Goal: Complete application form: Complete application form

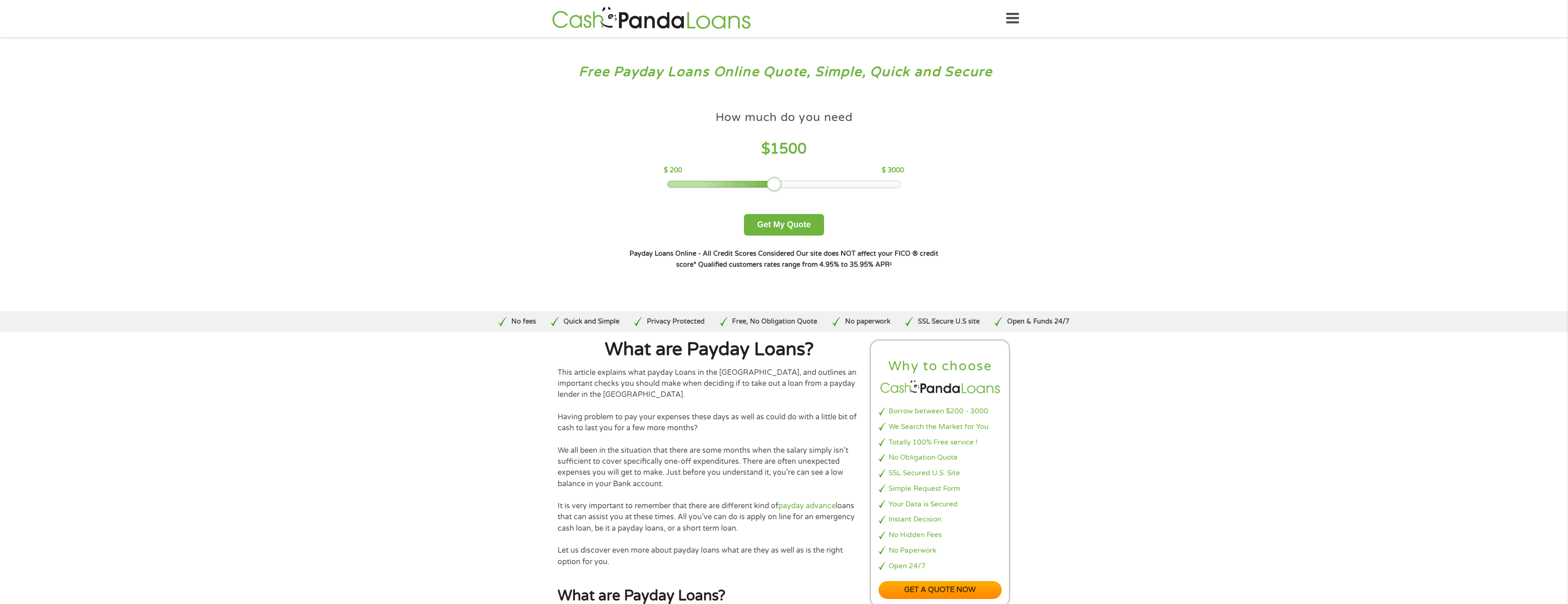
drag, startPoint x: 733, startPoint y: 183, endPoint x: 779, endPoint y: 184, distance: 46.0
click at [779, 183] on div at bounding box center [774, 184] width 15 height 15
click at [799, 228] on button "Get My Quote" at bounding box center [784, 225] width 80 height 22
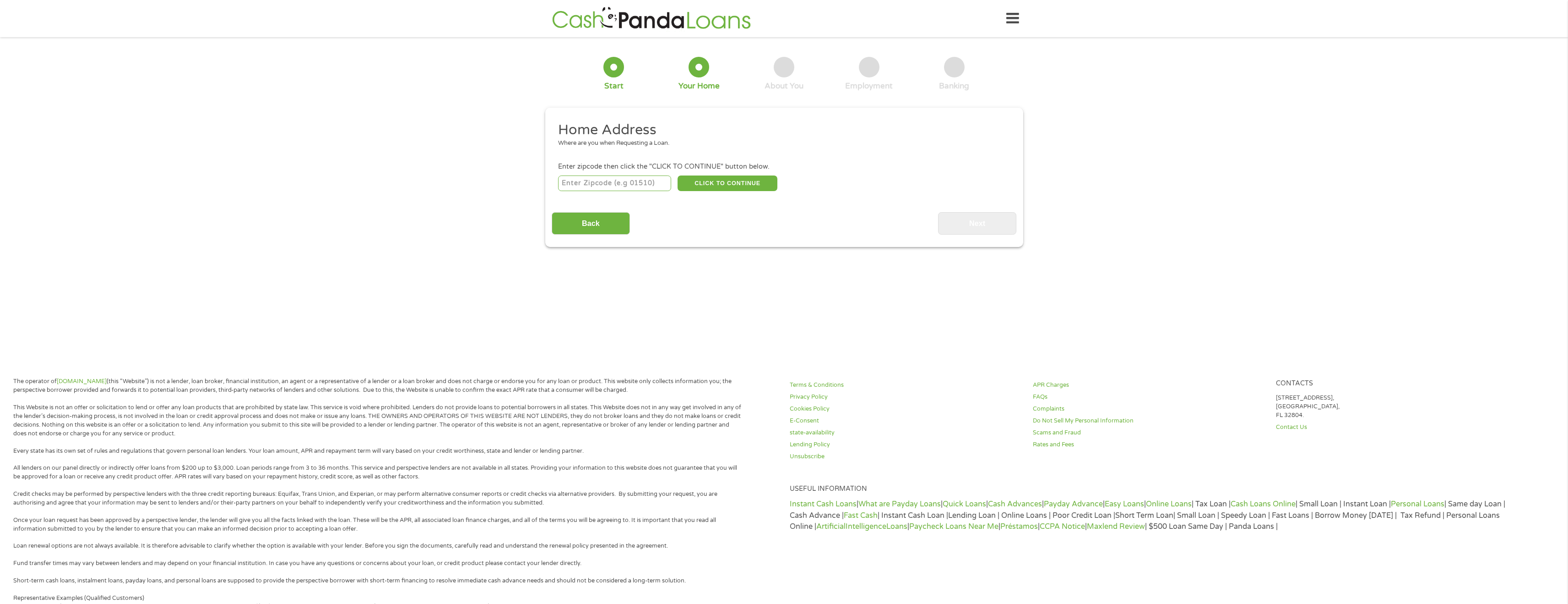
click at [615, 187] on input "number" at bounding box center [614, 183] width 113 height 15
type input "75454"
click at [742, 184] on button "CLICK TO CONTINUE" at bounding box center [727, 183] width 100 height 15
type input "75454"
type input "[PERSON_NAME]"
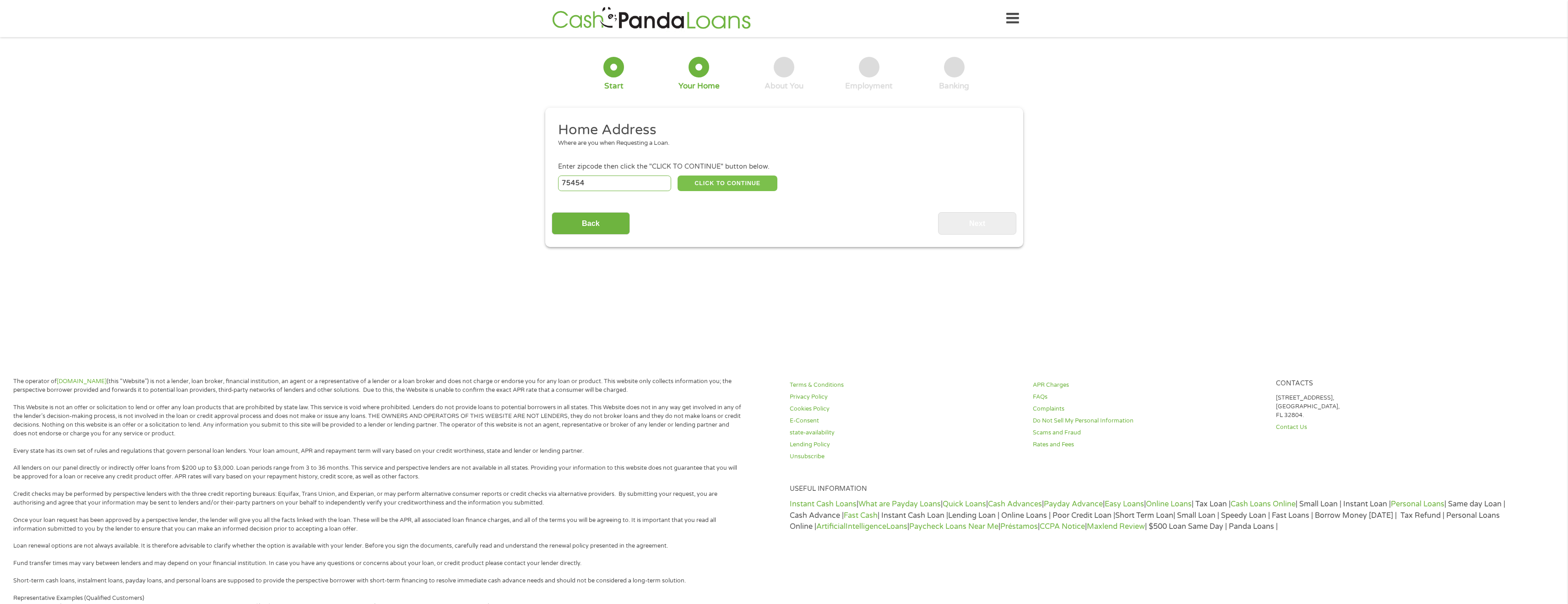
select select "[US_STATE]"
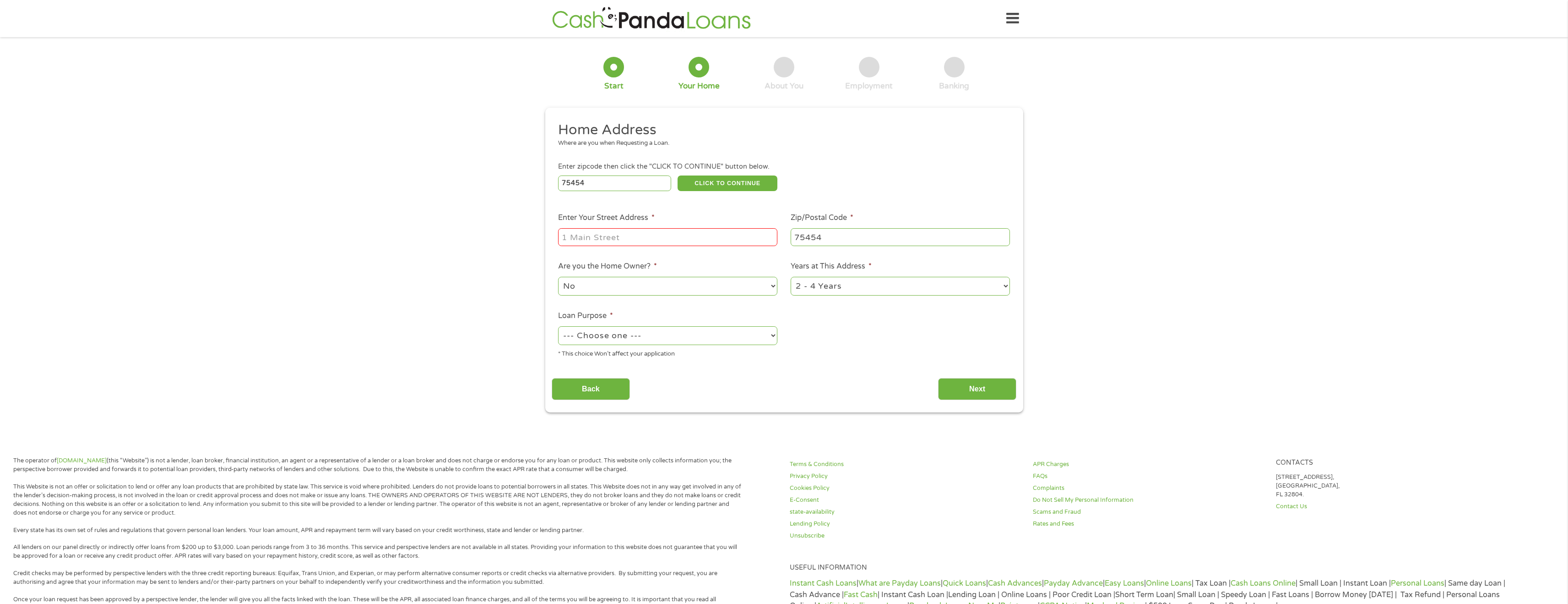
click at [688, 240] on input "Enter Your Street Address *" at bounding box center [667, 237] width 219 height 17
type input "[STREET_ADDRESS]"
click at [753, 287] on select "No Yes" at bounding box center [667, 286] width 219 height 19
click at [832, 283] on select "1 Year or less 1 - 2 Years 2 - 4 Years Over 4 Years" at bounding box center [900, 286] width 219 height 19
select select "24months"
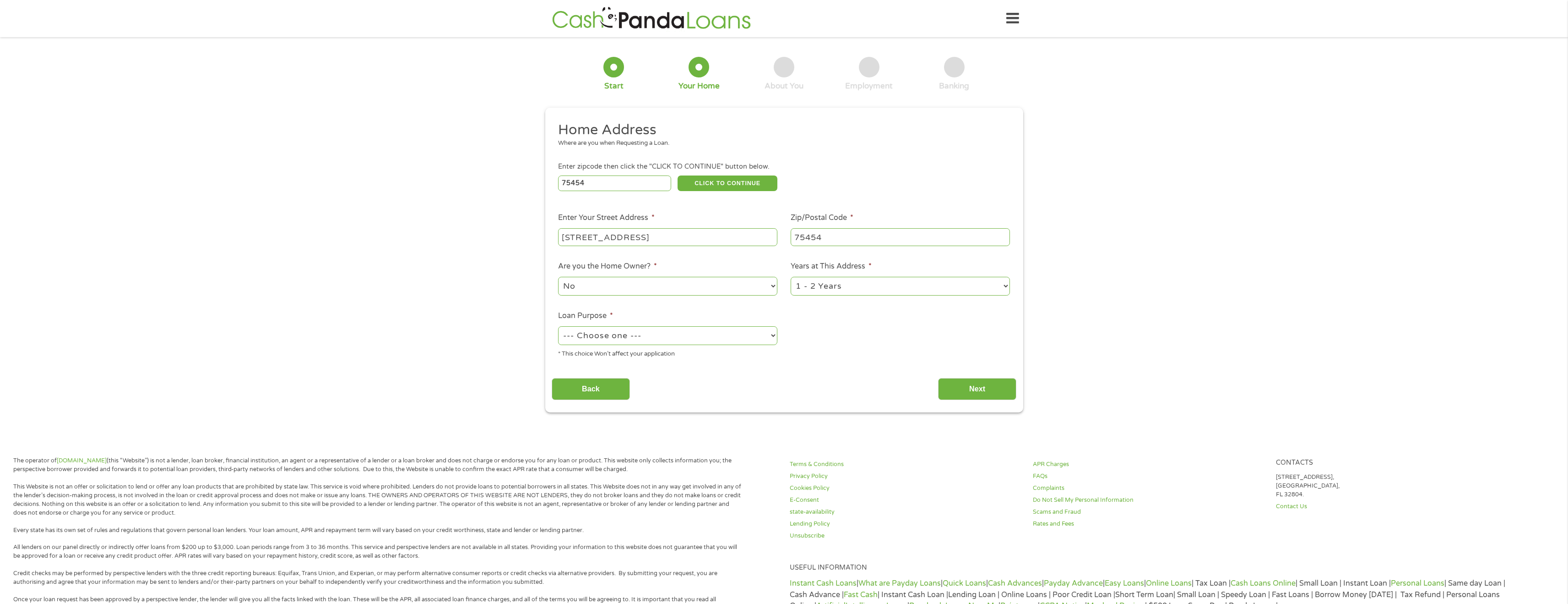
click at [791, 277] on select "1 Year or less 1 - 2 Years 2 - 4 Years Over 4 Years" at bounding box center [900, 286] width 219 height 19
click at [764, 330] on select "--- Choose one --- Pay Bills Debt Consolidation Home Improvement Major Purchase…" at bounding box center [667, 335] width 219 height 19
select select "paybills"
click at [558, 326] on select "--- Choose one --- Pay Bills Debt Consolidation Home Improvement Major Purchase…" at bounding box center [667, 335] width 219 height 19
click at [984, 387] on input "Next" at bounding box center [977, 389] width 79 height 23
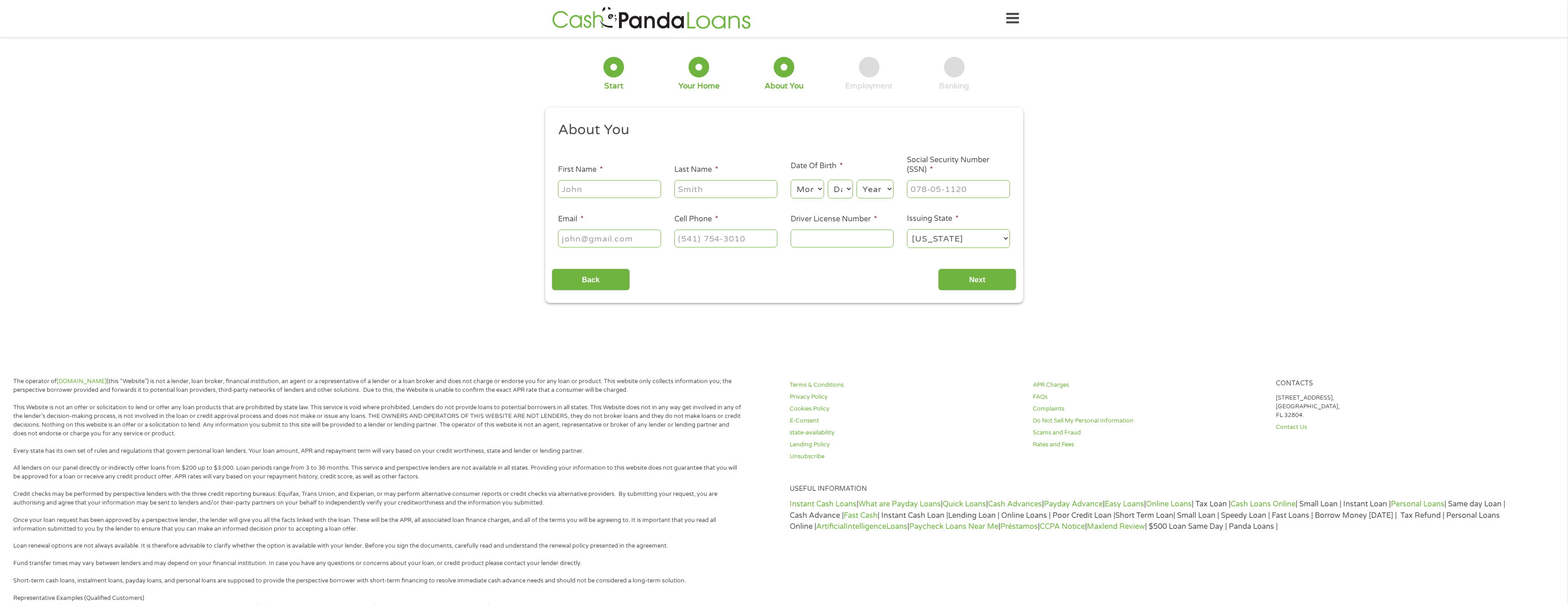
scroll to position [4, 4]
click at [618, 194] on input "First Name *" at bounding box center [609, 188] width 103 height 17
type input "[PERSON_NAME]"
type input "[PHONE_NUMBER]"
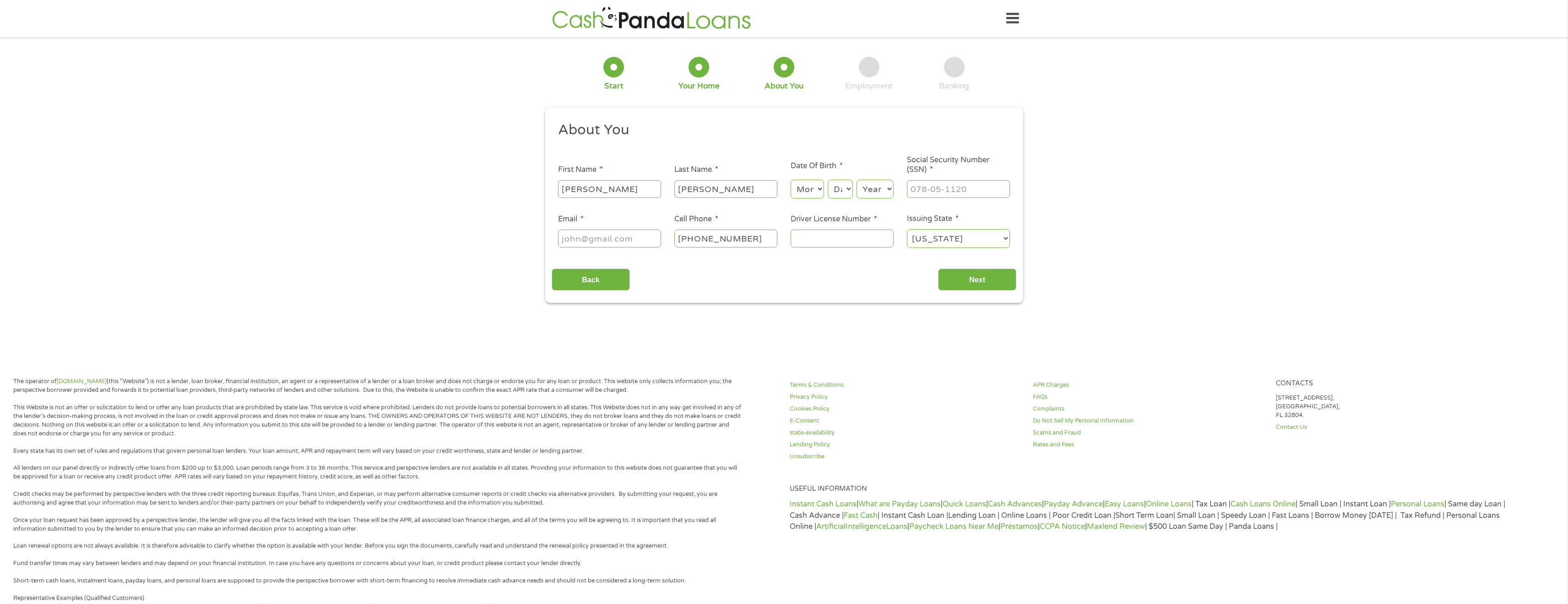
click at [817, 188] on select "Month 1 2 3 4 5 6 7 8 9 10 11 12" at bounding box center [807, 189] width 33 height 19
select select "11"
click at [791, 180] on select "Month 1 2 3 4 5 6 7 8 9 10 11 12" at bounding box center [807, 189] width 33 height 19
click at [846, 184] on select "Day 1 2 3 4 5 6 7 8 9 10 11 12 13 14 15 16 17 18 19 20 21 22 23 24 25 26 27 28 …" at bounding box center [840, 189] width 25 height 19
select select "24"
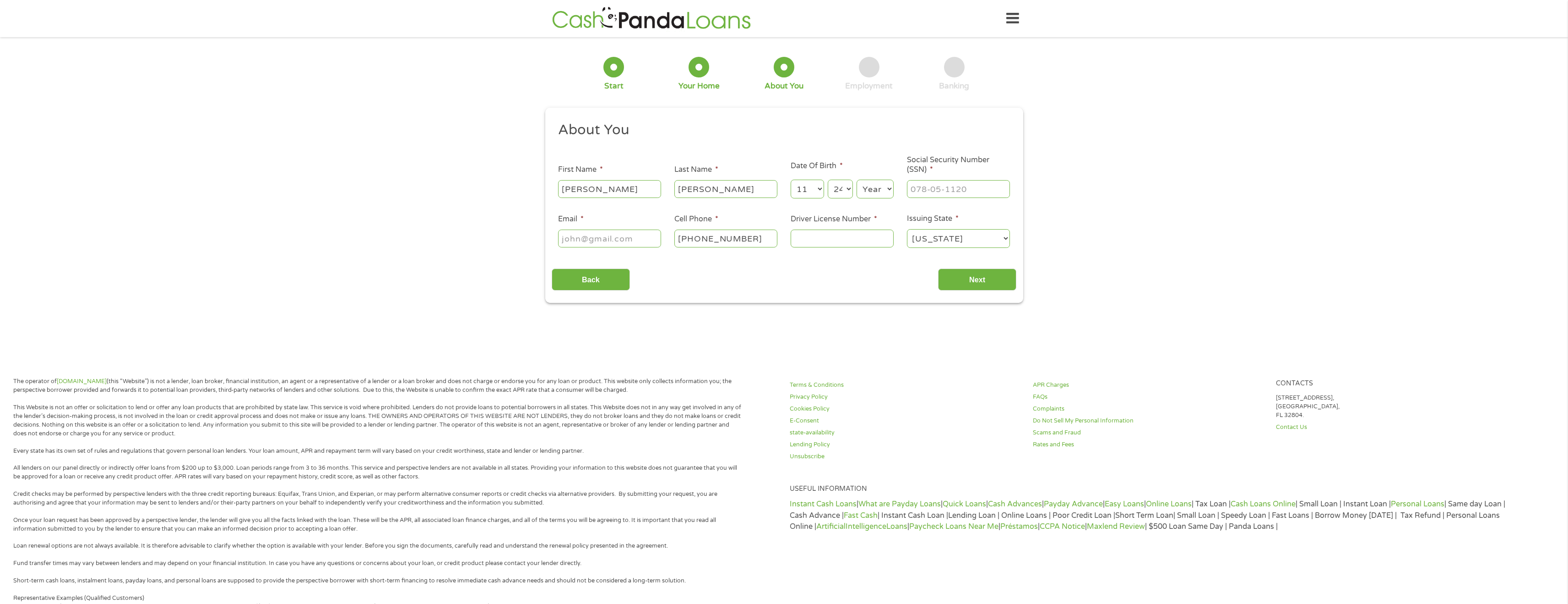
click at [828, 180] on select "Day 1 2 3 4 5 6 7 8 9 10 11 12 13 14 15 16 17 18 19 20 21 22 23 24 25 26 27 28 …" at bounding box center [840, 189] width 25 height 19
click at [884, 191] on select "Year [DATE] 2006 2005 2004 2003 2002 2001 2000 1999 1998 1997 1996 1995 1994 19…" at bounding box center [875, 189] width 37 height 19
select select "1992"
click at [857, 180] on select "Year [DATE] 2006 2005 2004 2003 2002 2001 2000 1999 1998 1997 1996 1995 1994 19…" at bounding box center [875, 189] width 37 height 19
click at [940, 190] on input "___-__-____" at bounding box center [959, 188] width 103 height 17
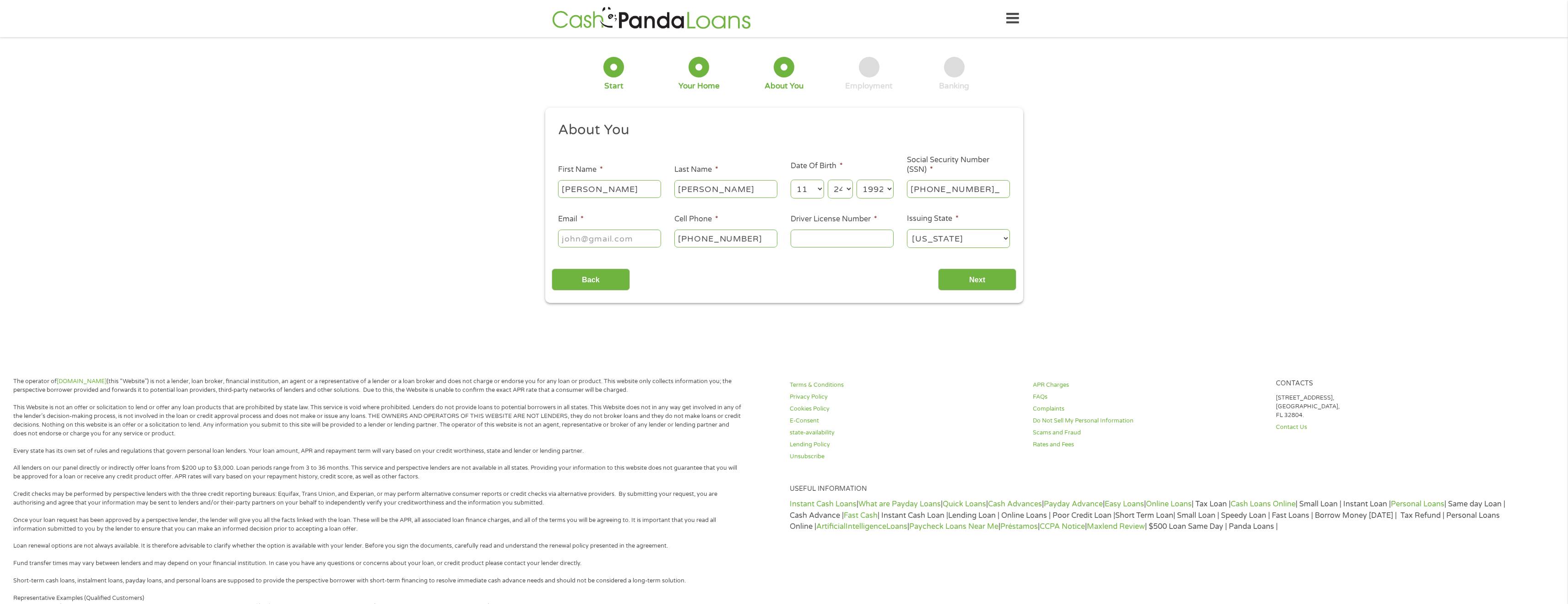
type input "704-64-1874"
click at [576, 239] on input "Email *" at bounding box center [609, 238] width 103 height 17
type input "[EMAIL_ADDRESS][DOMAIN_NAME]"
click at [713, 238] on input "[PHONE_NUMBER]" at bounding box center [726, 238] width 103 height 17
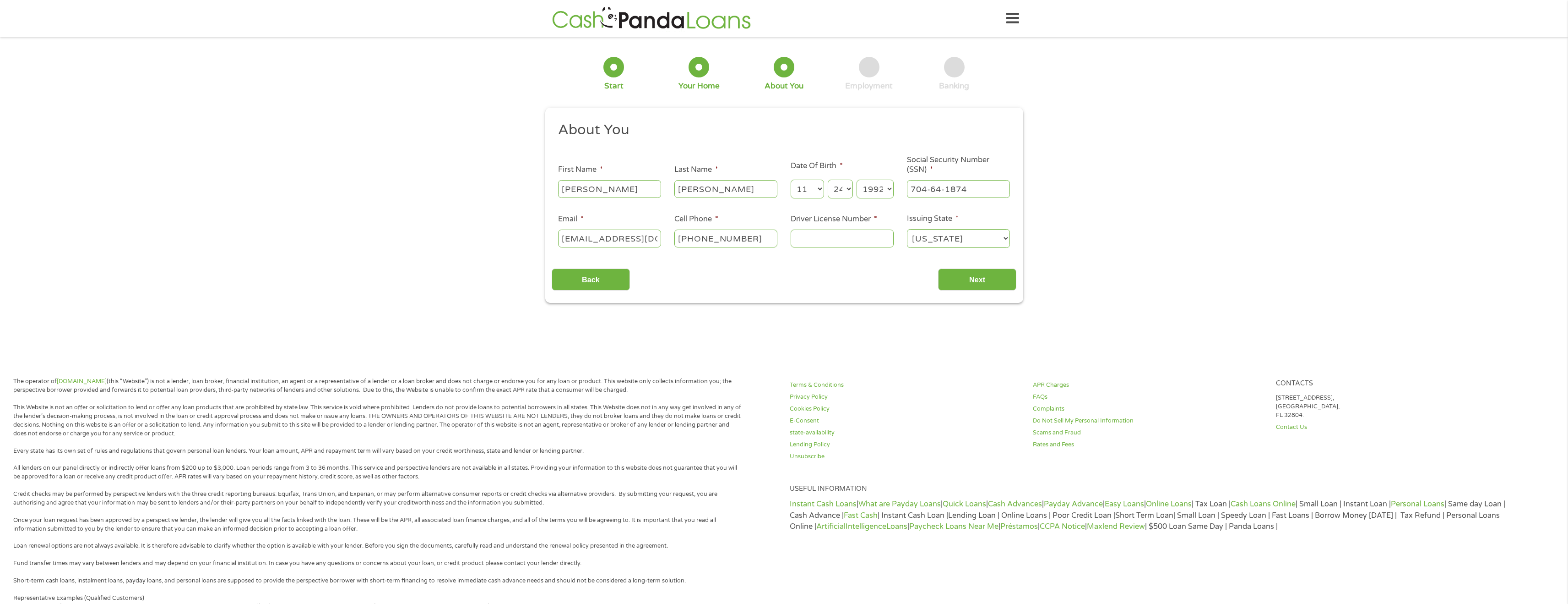
click at [713, 238] on input "[PHONE_NUMBER]" at bounding box center [726, 238] width 103 height 17
type input "[PHONE_NUMBER]"
click at [825, 242] on input "Driver License Number *" at bounding box center [842, 238] width 103 height 17
type input "50296531"
click at [983, 277] on input "Next" at bounding box center [977, 279] width 79 height 23
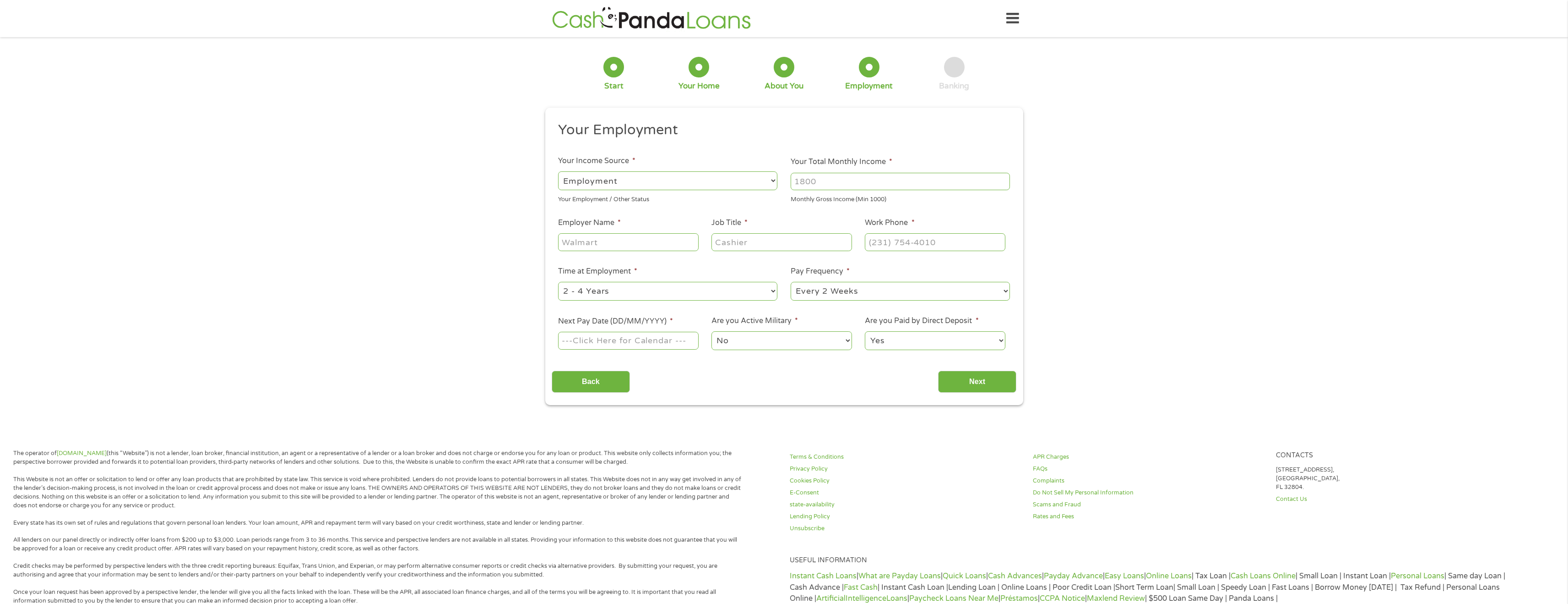
click at [853, 184] on input "Your Total Monthly Income *" at bounding box center [900, 181] width 219 height 17
type input "7500"
click at [646, 249] on input "Employer Name *" at bounding box center [628, 242] width 140 height 17
type input "Cisco Systems"
click at [767, 246] on input "Job Title *" at bounding box center [781, 242] width 140 height 17
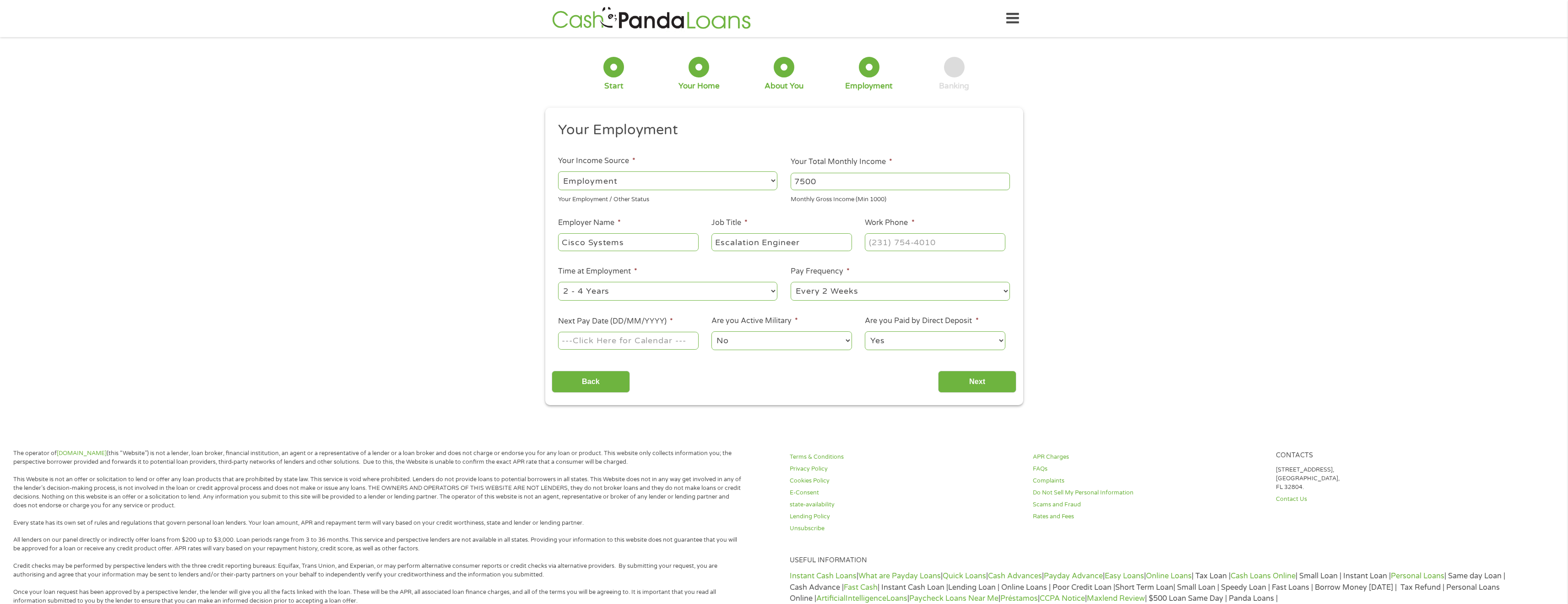
type input "Escalation Engineer"
click at [903, 245] on input "(___) ___-____" at bounding box center [935, 242] width 140 height 17
type input "[PHONE_NUMBER]"
click at [774, 290] on select "--- Choose one --- 1 Year or less 1 - 2 Years 2 - 4 Years Over 4 Years" at bounding box center [667, 291] width 219 height 19
select select "60months"
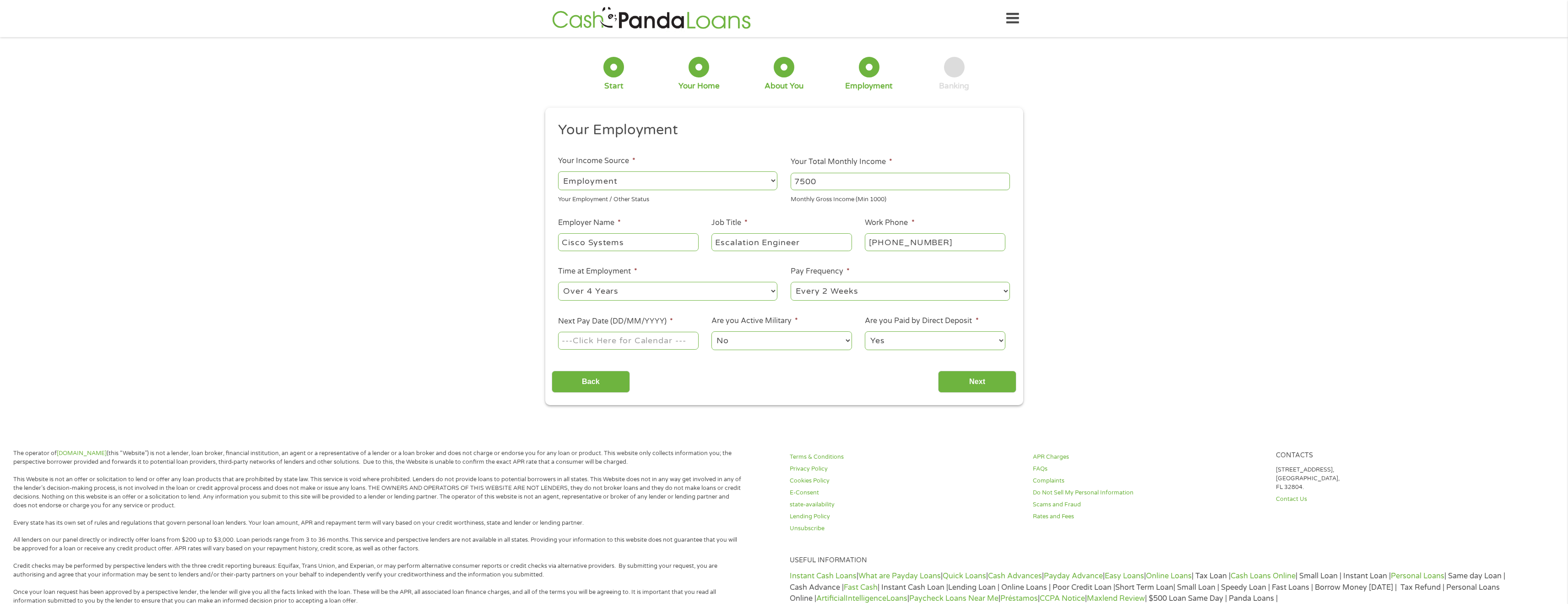
click at [558, 282] on select "--- Choose one --- 1 Year or less 1 - 2 Years 2 - 4 Years Over 4 Years" at bounding box center [667, 291] width 219 height 19
click at [837, 293] on select "--- Choose one --- Every 2 Weeks Every Week Monthly Semi-Monthly" at bounding box center [900, 291] width 219 height 19
click at [690, 341] on input "Next Pay Date (DD/MM/YYYY) *" at bounding box center [628, 341] width 140 height 17
type input "[DATE]"
click at [977, 383] on input "Next" at bounding box center [977, 381] width 79 height 23
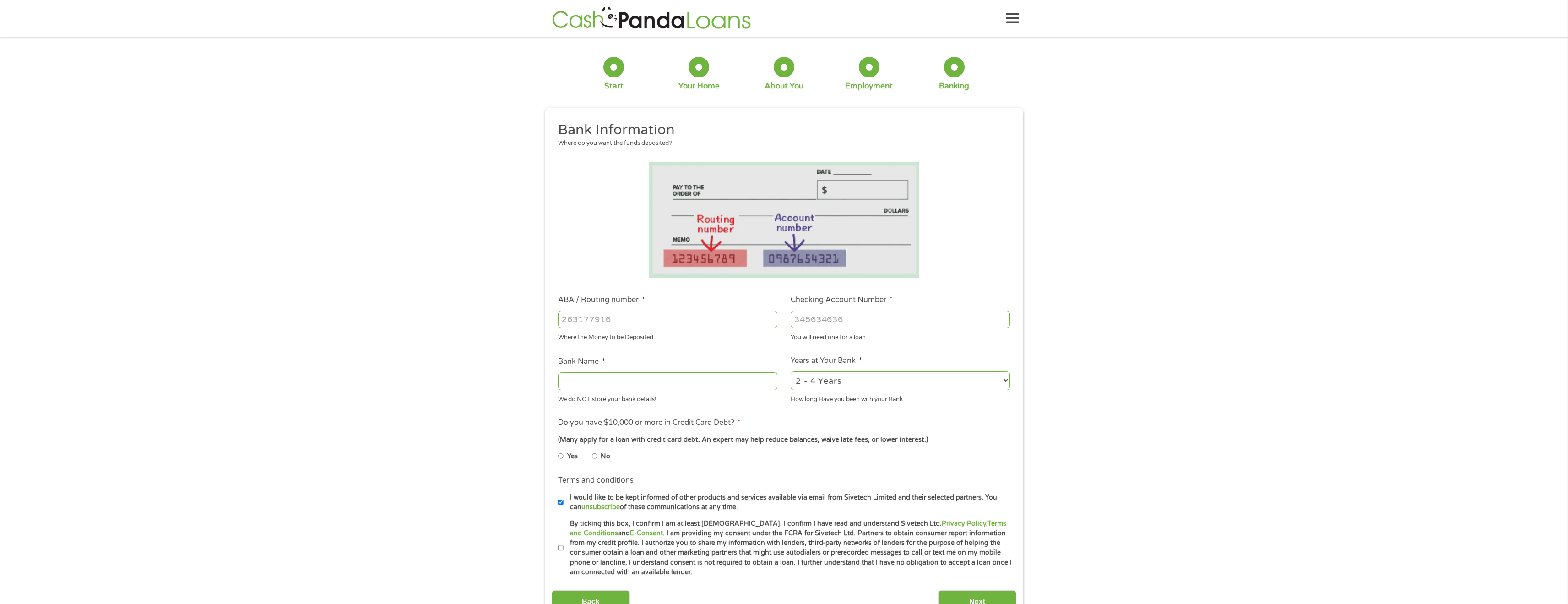
click at [694, 323] on input "ABA / Routing number *" at bounding box center [667, 319] width 219 height 17
click at [643, 322] on input "ABA / Routing number *" at bounding box center [667, 319] width 219 height 17
type input "031101334"
type input "SoFi Bank, National Association"
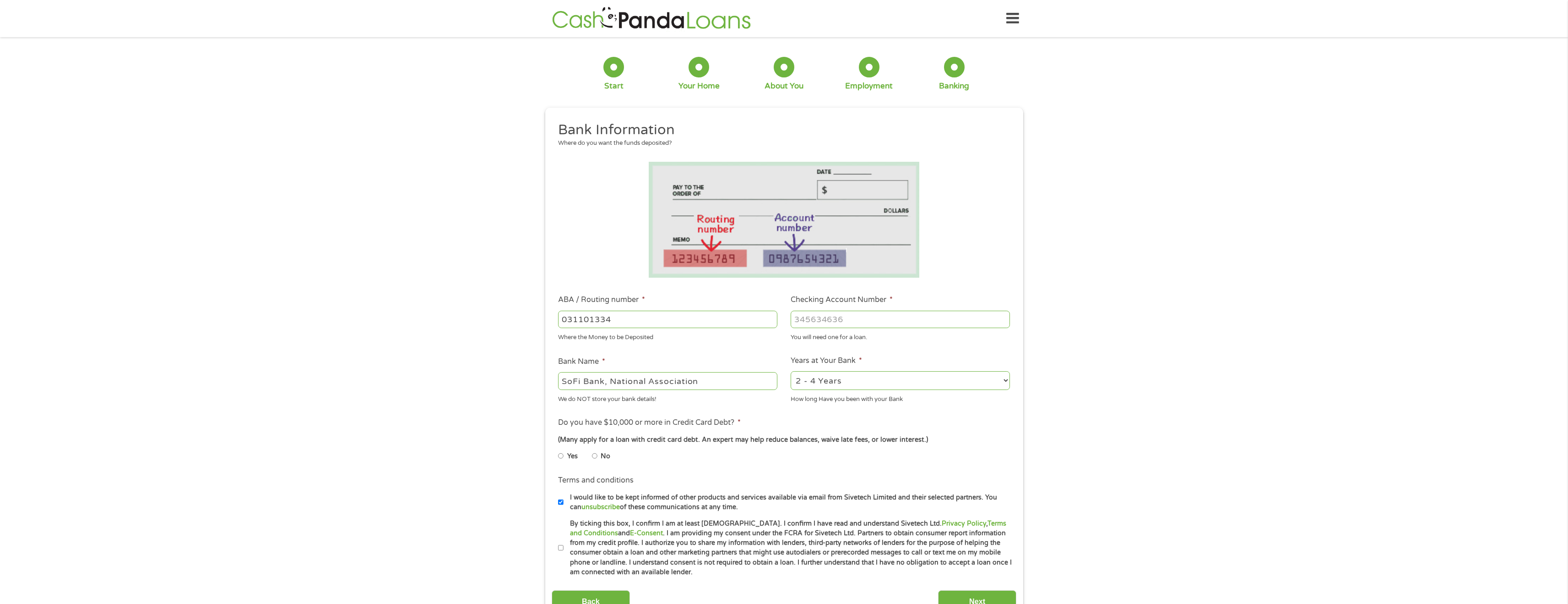
type input "031101334"
click at [868, 324] on input "Checking Account Number *" at bounding box center [900, 319] width 219 height 17
type input "411048124115"
click at [1109, 433] on div "1 Start 2 Your Home 3 About You 4 Employment 5 Banking 6 This field is hidden w…" at bounding box center [784, 334] width 1568 height 581
click at [942, 379] on select "2 - 4 Years 6 - 12 Months 1 - 2 Years Over 4 Years" at bounding box center [900, 381] width 219 height 19
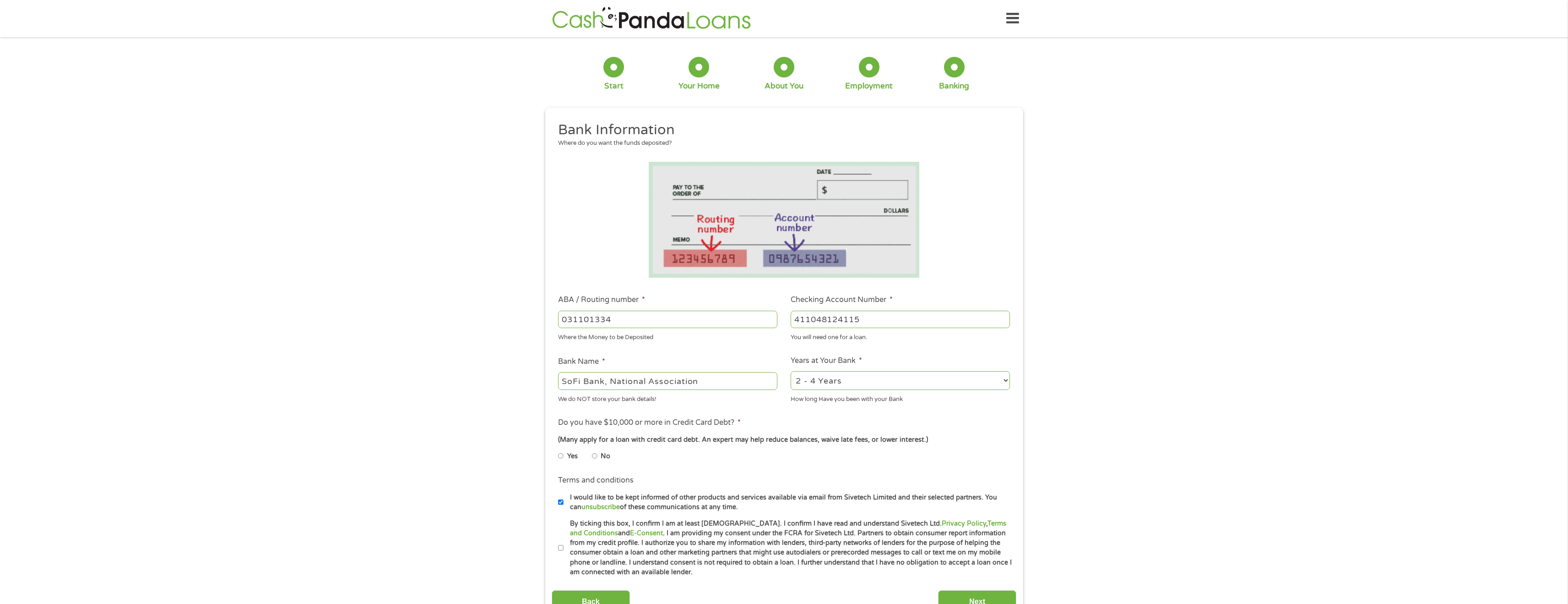
select select "12months"
click at [791, 371] on select "2 - 4 Years 6 - 12 Months 1 - 2 Years Over 4 Years" at bounding box center [900, 381] width 219 height 19
click at [1080, 420] on div "1 Start 2 Your Home 3 About You 4 Employment 5 Banking 6 This field is hidden w…" at bounding box center [784, 334] width 1568 height 581
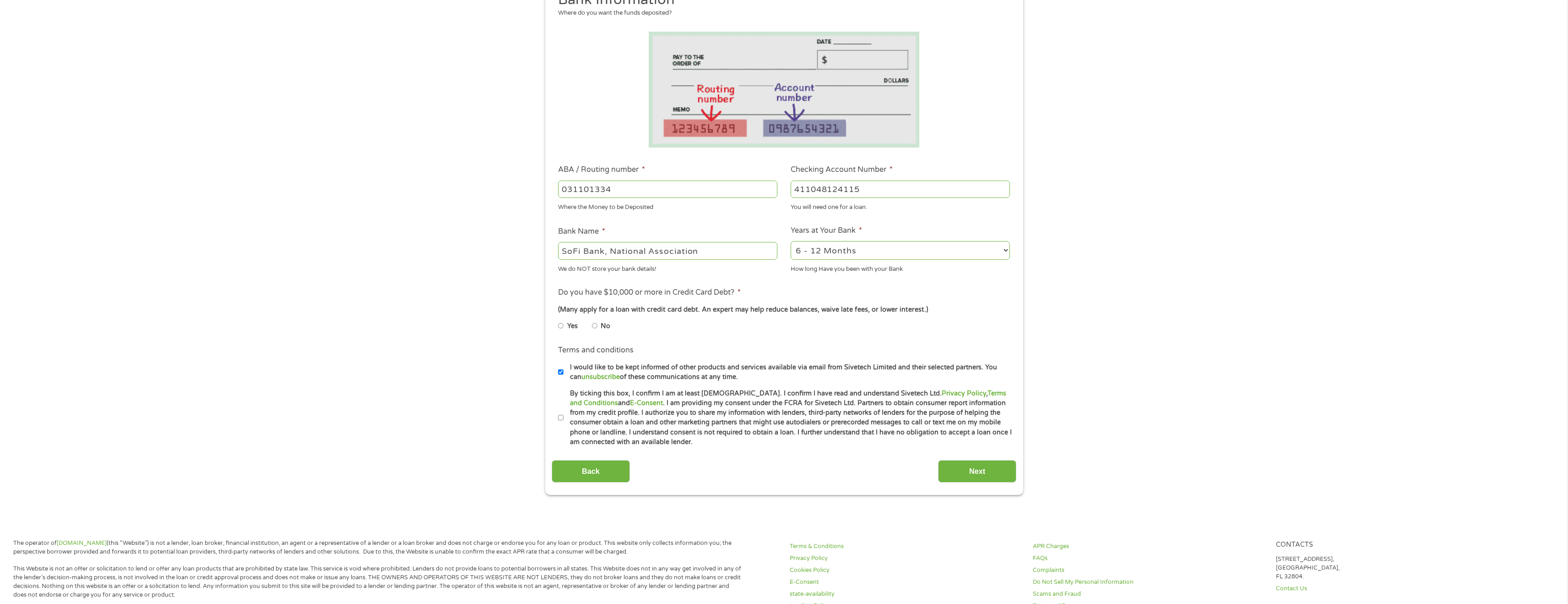
scroll to position [133, 0]
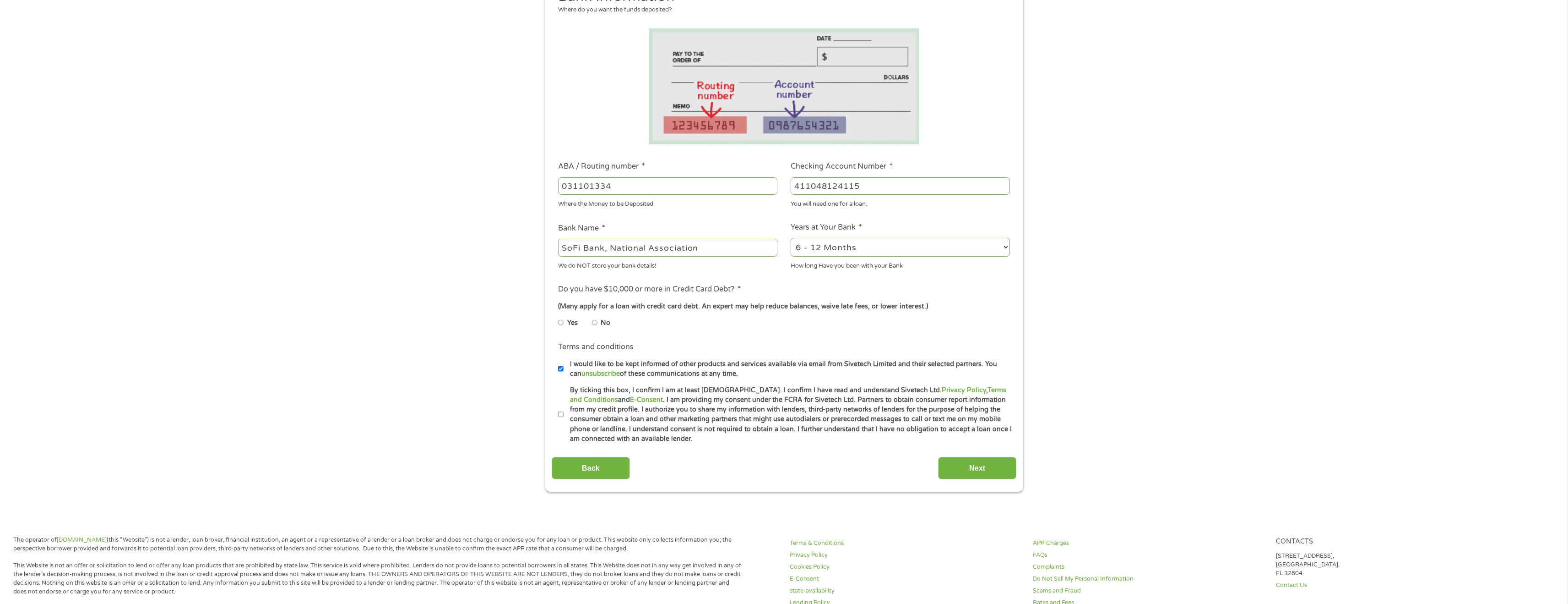
click at [594, 322] on input "No" at bounding box center [595, 322] width 6 height 15
radio input "true"
click at [561, 367] on input "I would like to be kept informed of other products and services available via e…" at bounding box center [561, 369] width 6 height 15
checkbox input "false"
click at [560, 413] on input "By ticking this box, I confirm I am at least [DEMOGRAPHIC_DATA]. I confirm I ha…" at bounding box center [561, 415] width 6 height 15
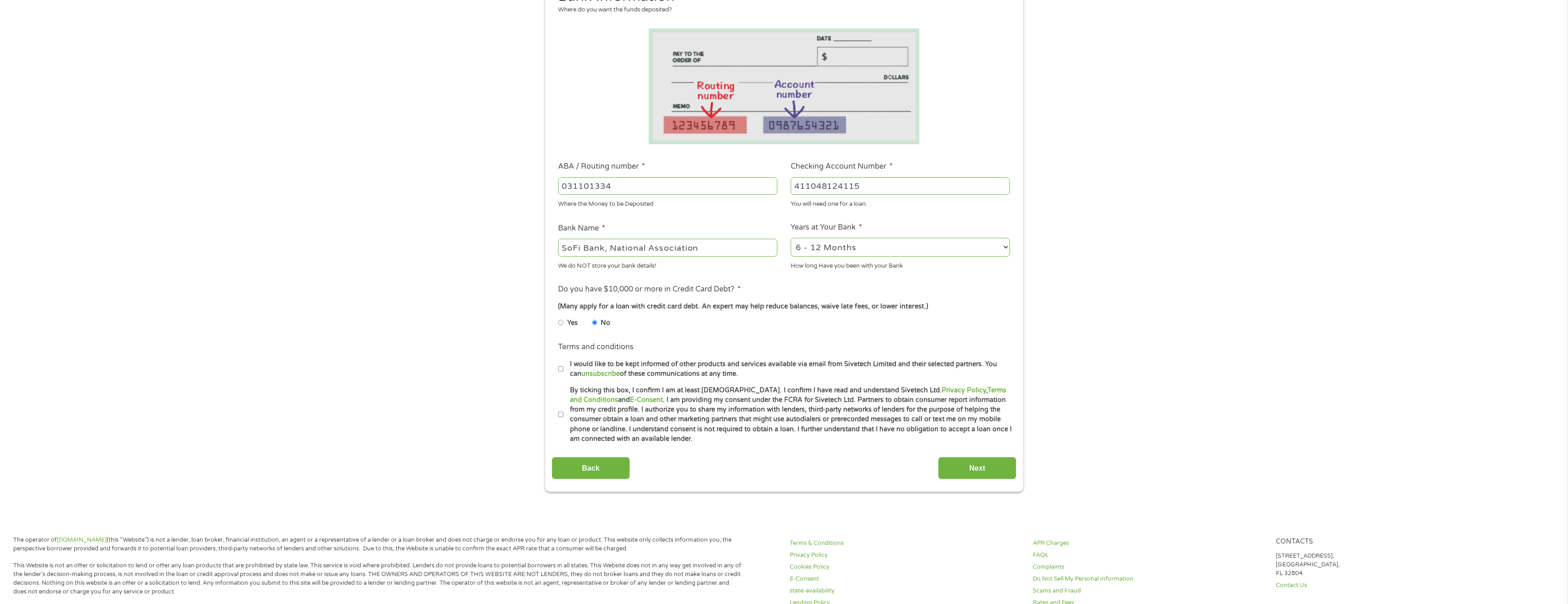
checkbox input "true"
click at [977, 474] on input "Next" at bounding box center [977, 468] width 79 height 23
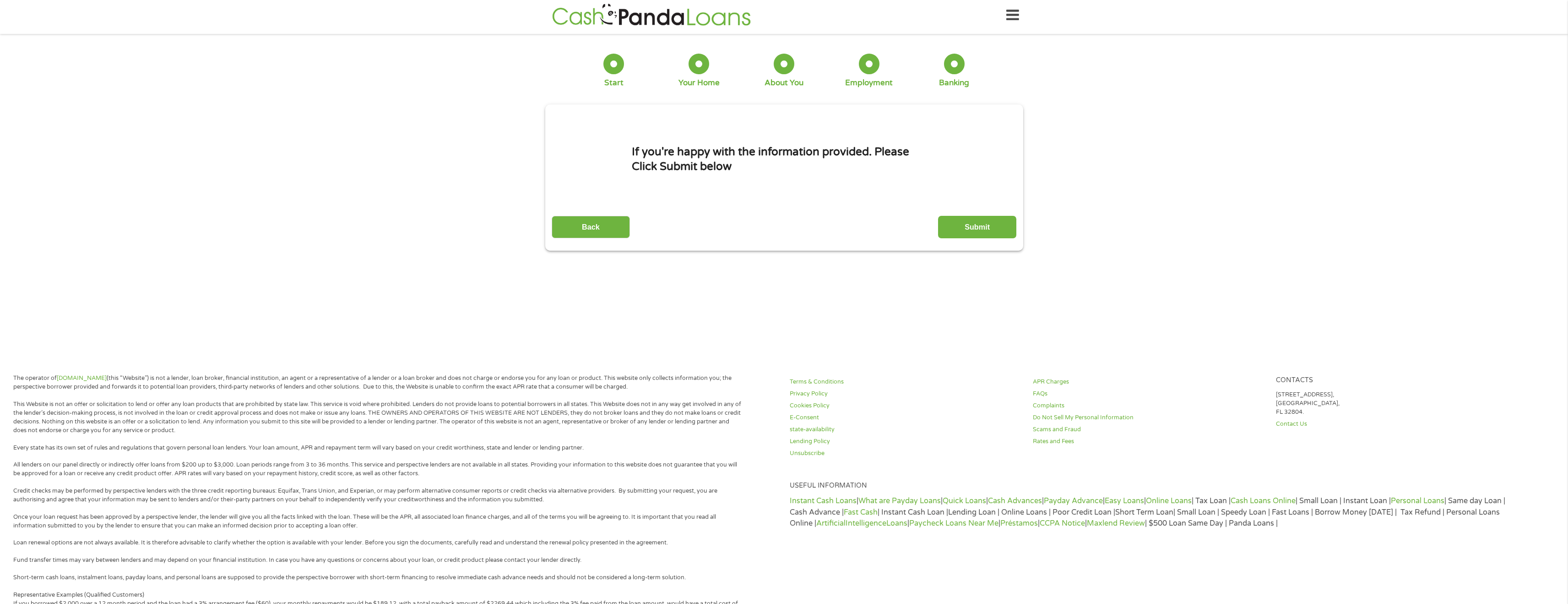
scroll to position [0, 0]
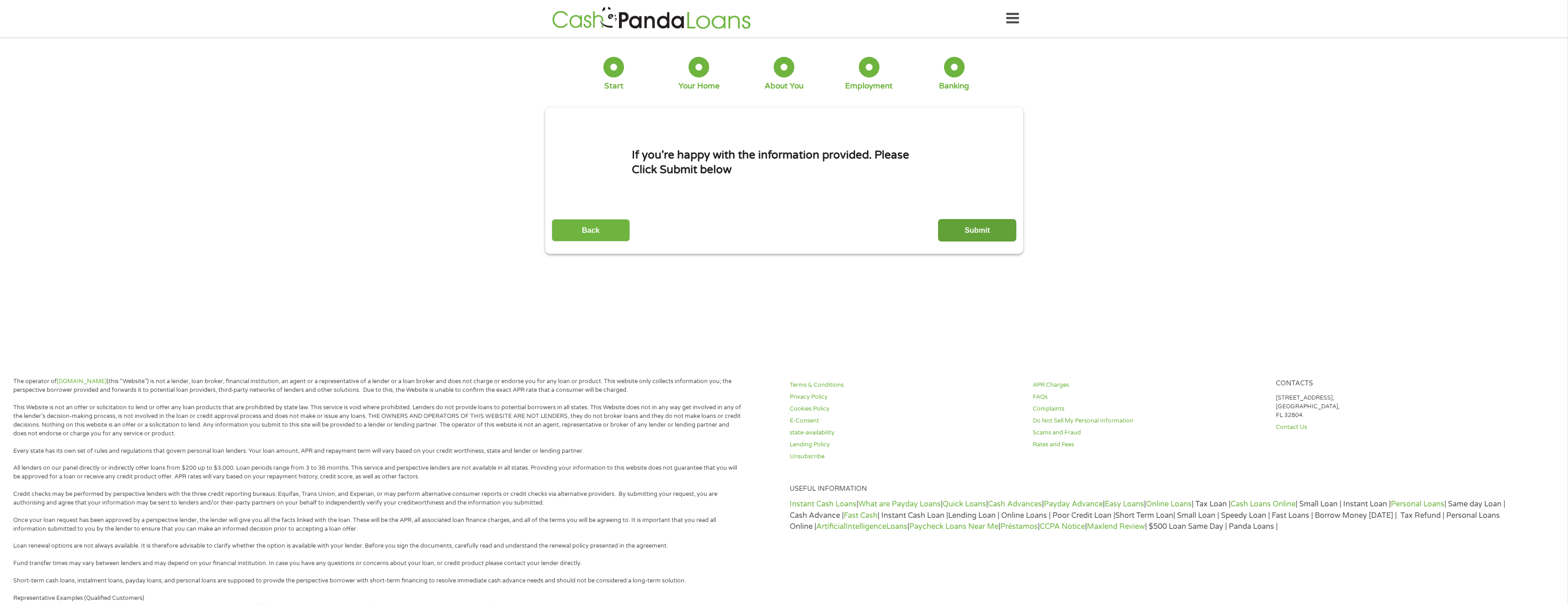
click at [984, 226] on input "Submit" at bounding box center [977, 230] width 79 height 23
